Goal: Obtain resource: Obtain resource

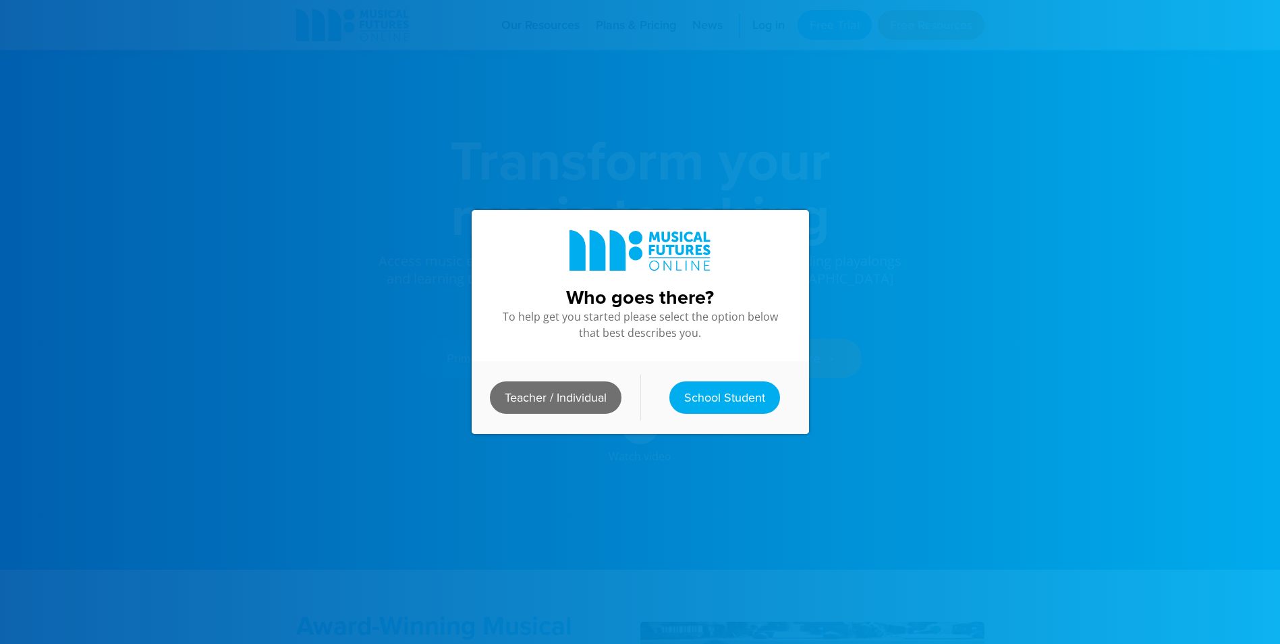
click at [590, 403] on link "Teacher / Individual" at bounding box center [556, 397] width 132 height 32
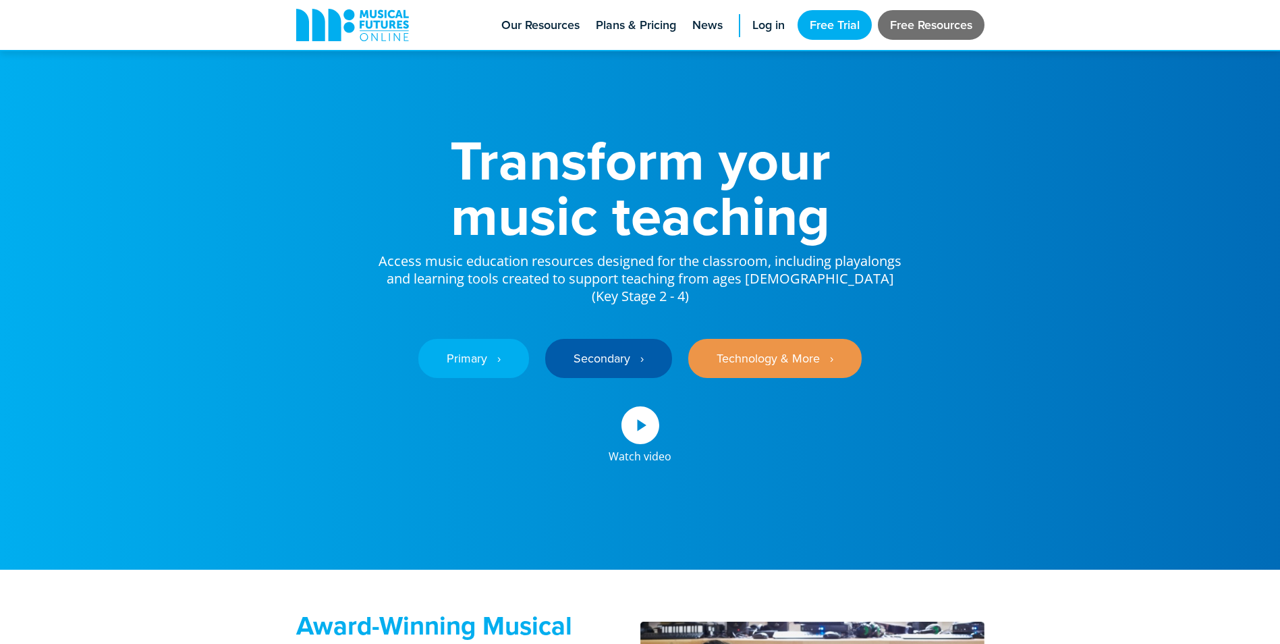
click at [930, 17] on link "Free Resources" at bounding box center [931, 25] width 107 height 30
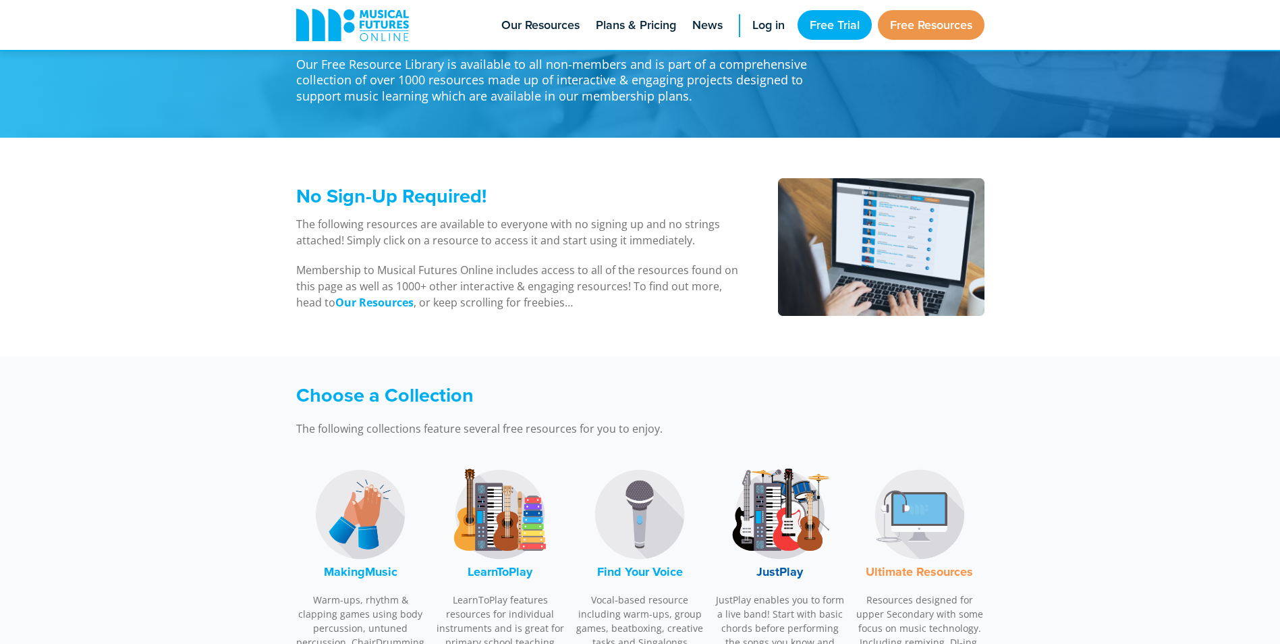
scroll to position [202, 0]
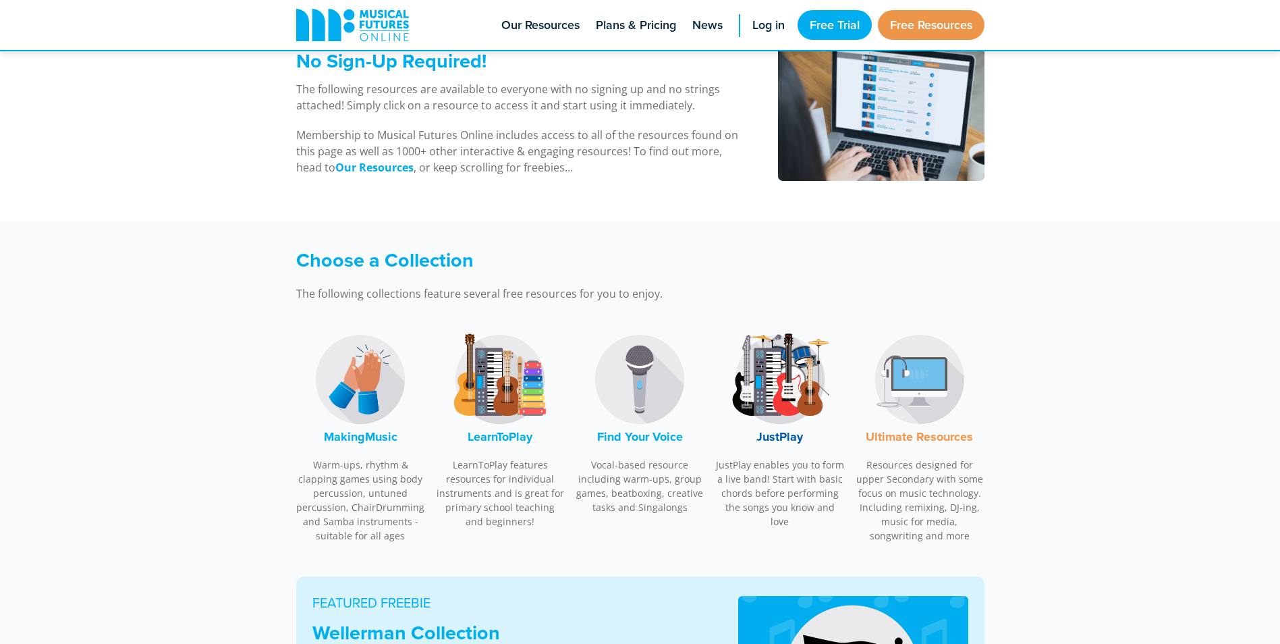
click at [494, 370] on img at bounding box center [499, 378] width 101 height 101
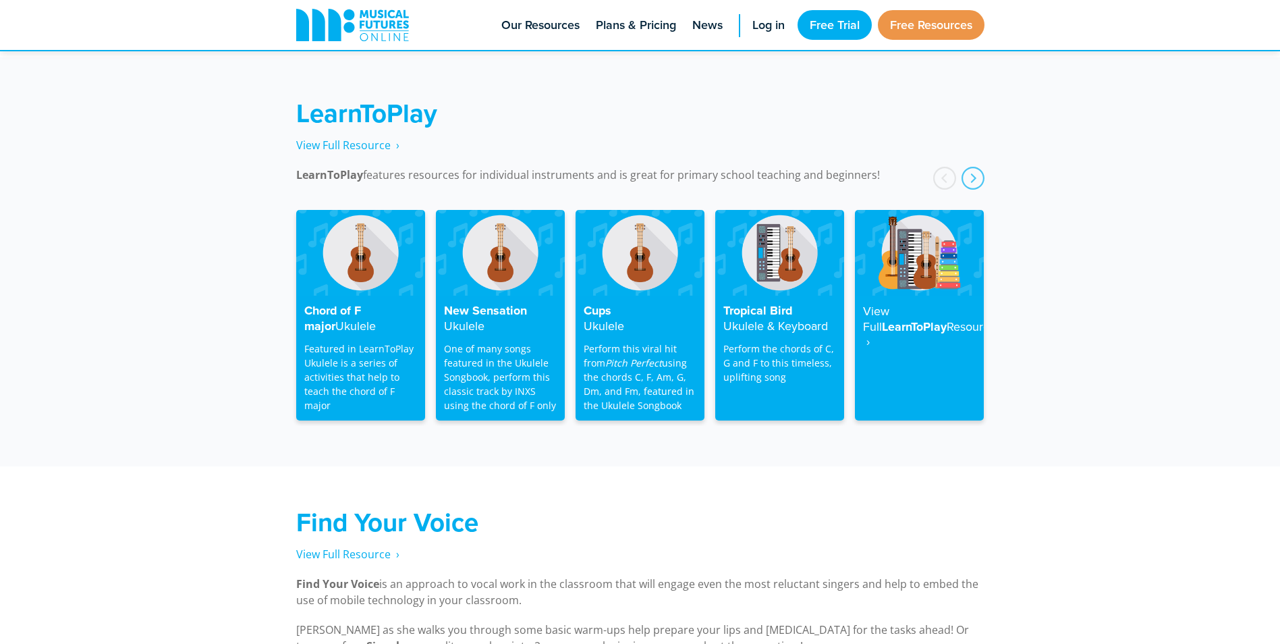
scroll to position [2167, 0]
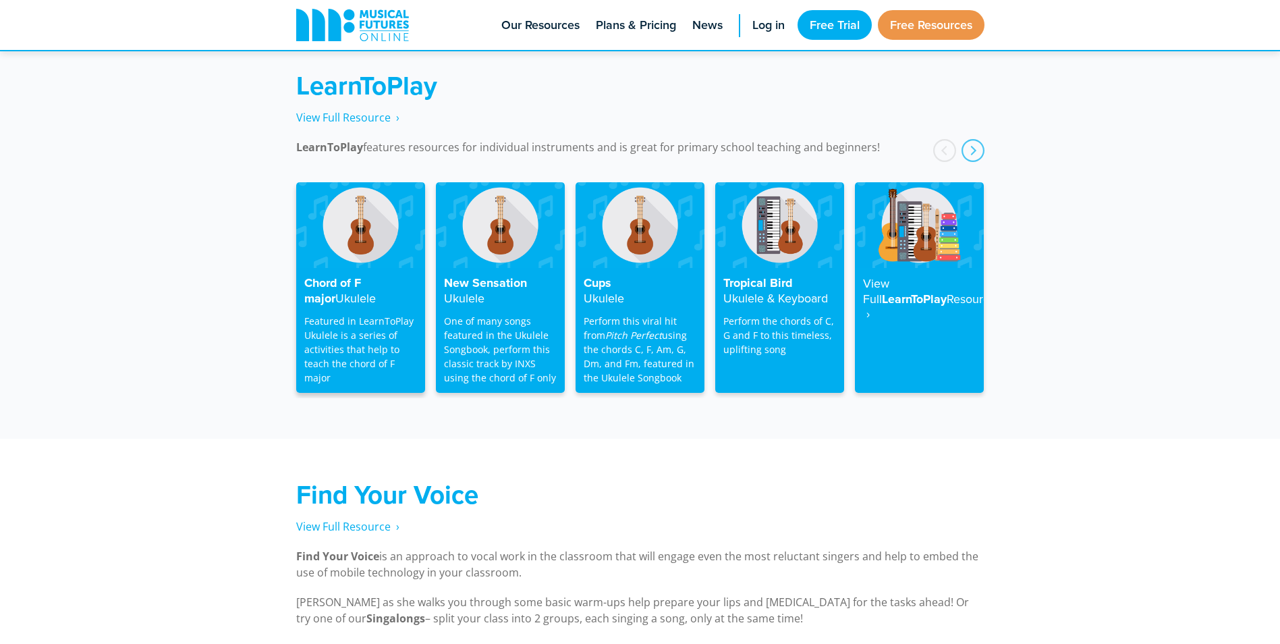
click at [378, 225] on img at bounding box center [360, 225] width 129 height 86
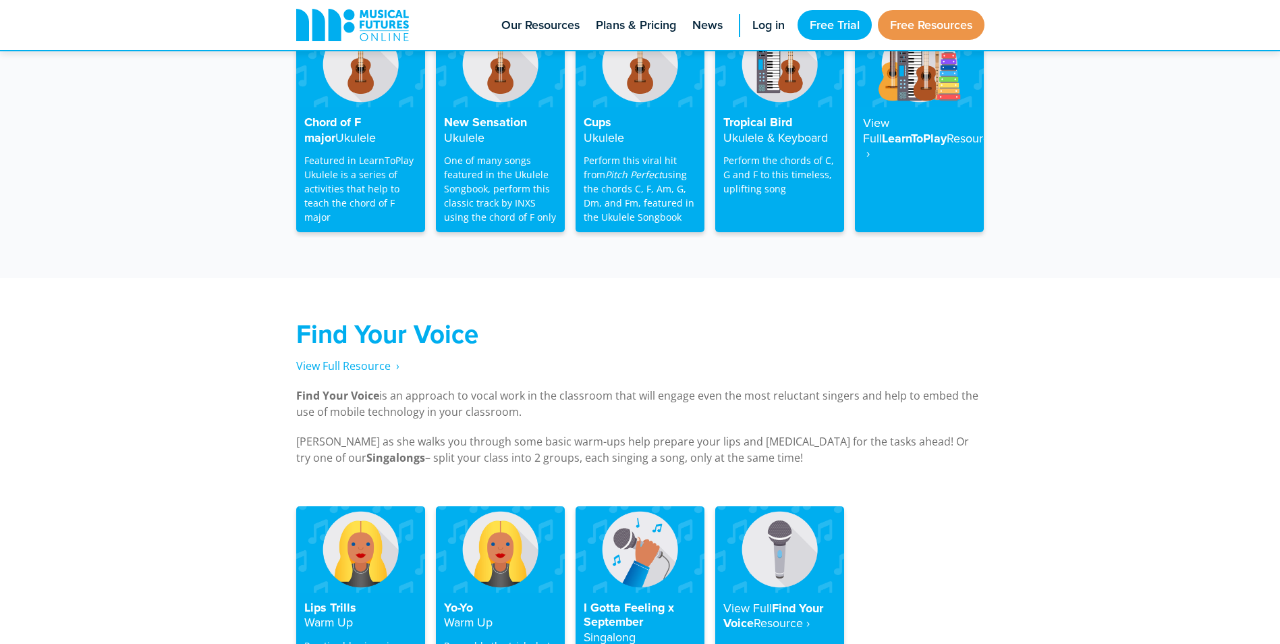
scroll to position [2193, 0]
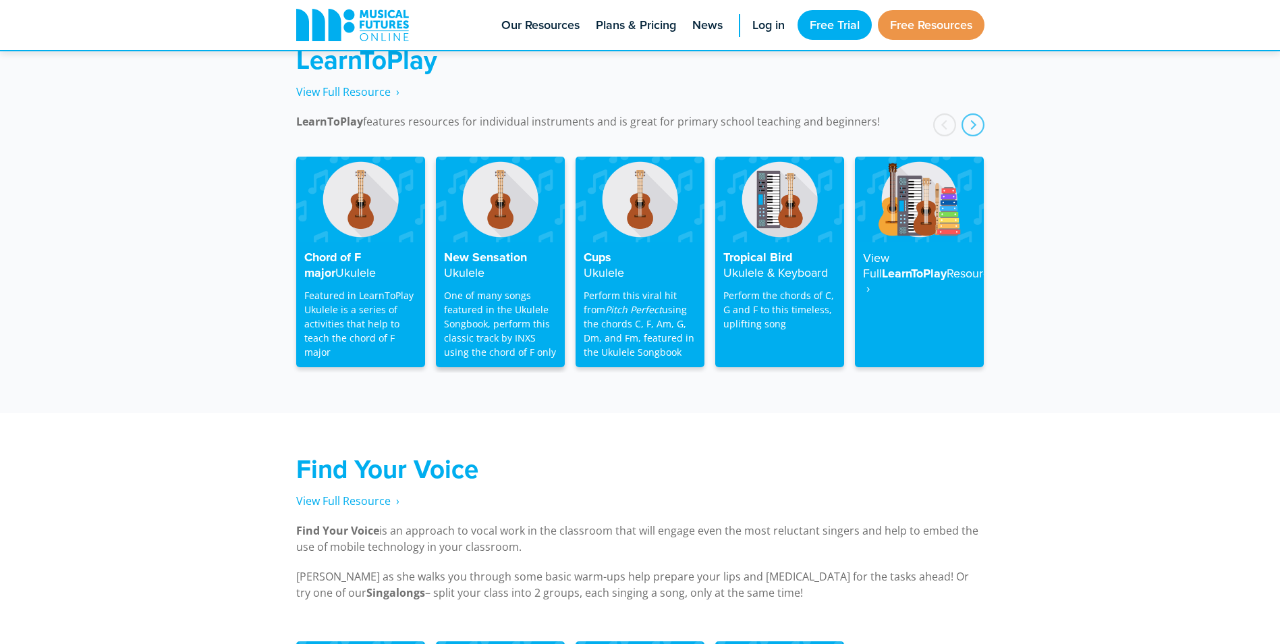
click at [511, 271] on div "New Sensation Ukulele One of many songs featured in the Ukulele Songbook, perfo…" at bounding box center [500, 304] width 129 height 125
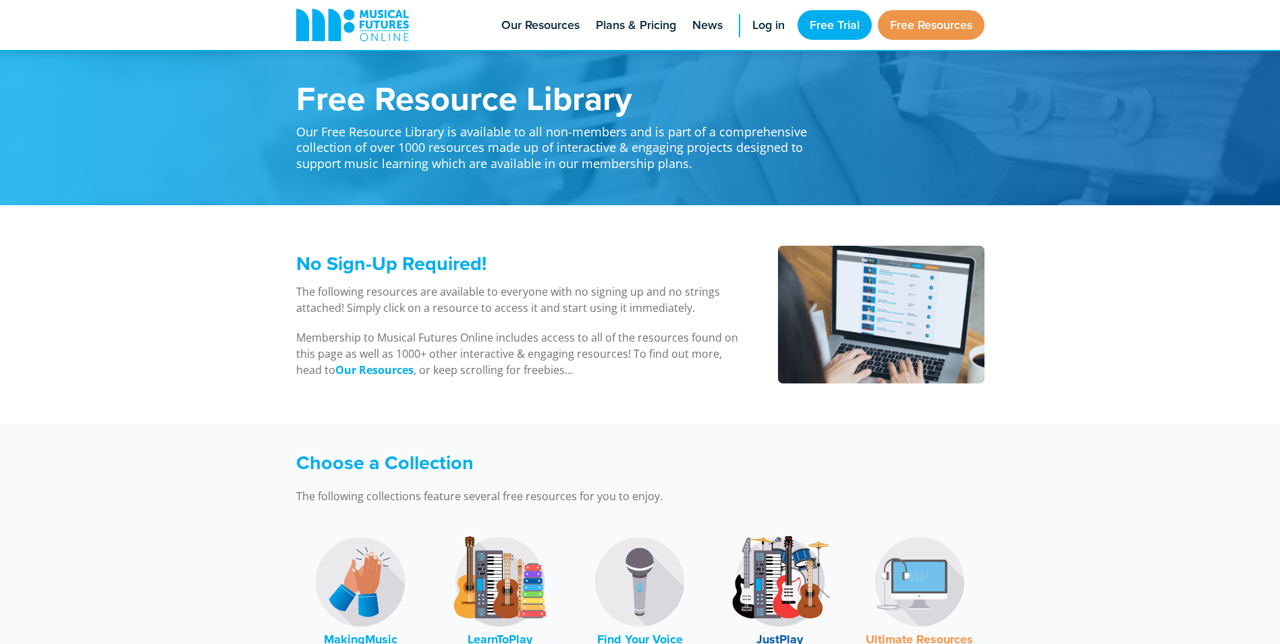
scroll to position [2193, 0]
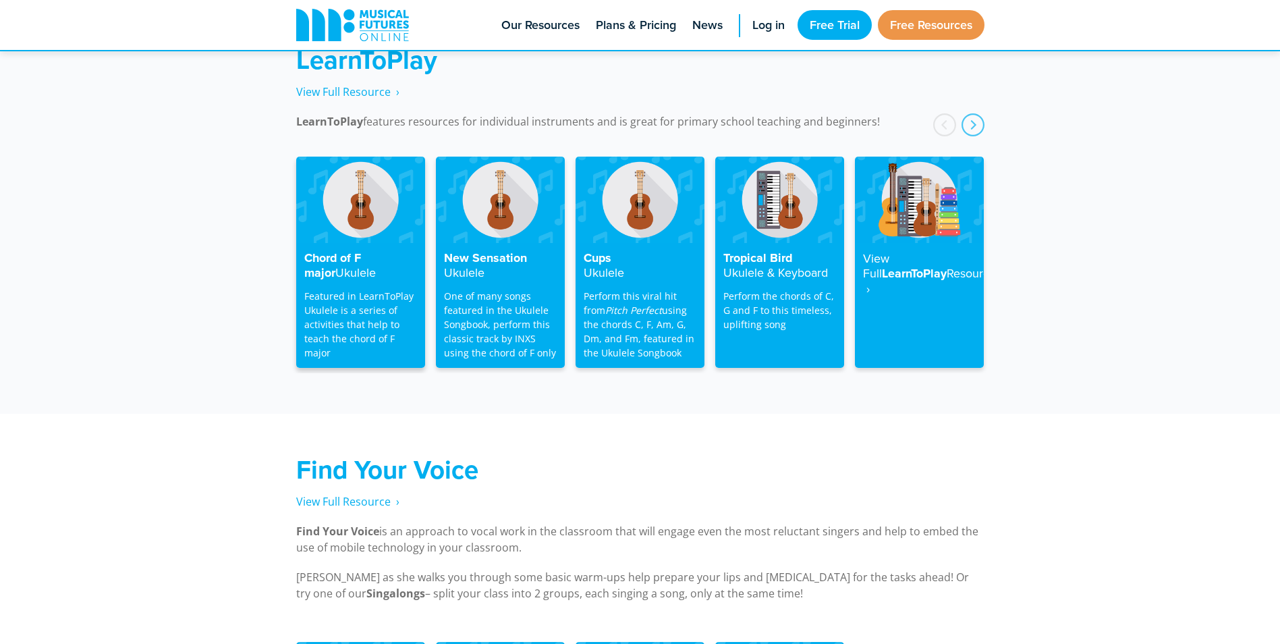
click at [379, 251] on h4 "Chord of F major Ukulele" at bounding box center [360, 266] width 113 height 30
